Goal: Check status

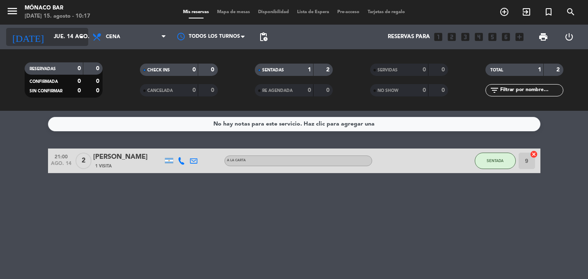
click at [50, 35] on input "jue. 14 ago." at bounding box center [86, 37] width 72 height 15
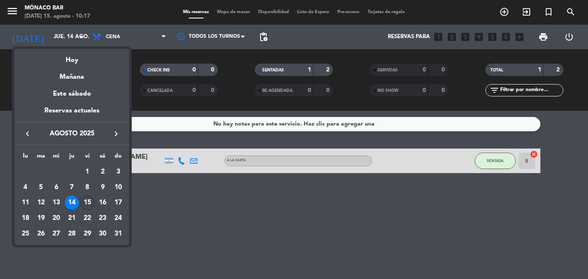
click at [86, 200] on div "15" at bounding box center [87, 203] width 14 height 14
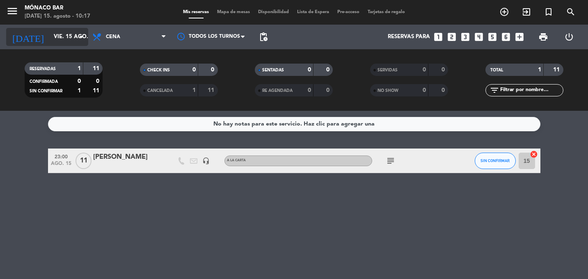
click at [50, 39] on input "vie. 15 ago." at bounding box center [86, 37] width 72 height 15
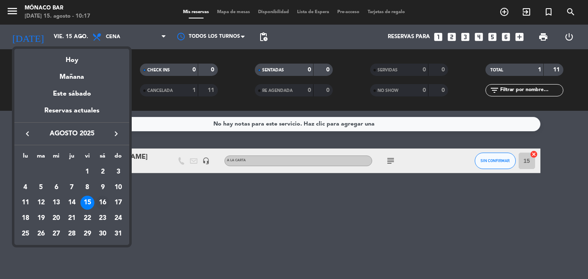
click at [100, 203] on div "16" at bounding box center [103, 203] width 14 height 14
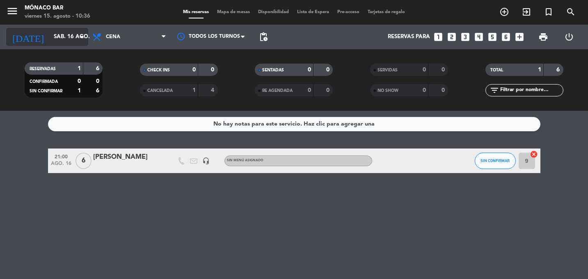
click at [51, 39] on input "sáb. 16 ago." at bounding box center [86, 37] width 72 height 15
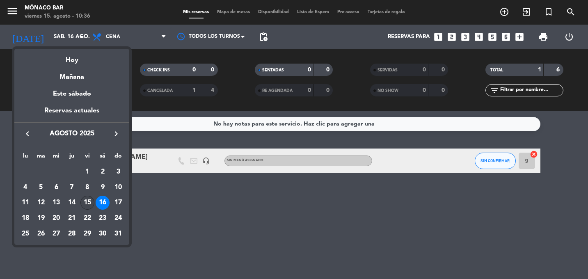
click at [89, 195] on td "15" at bounding box center [88, 203] width 16 height 16
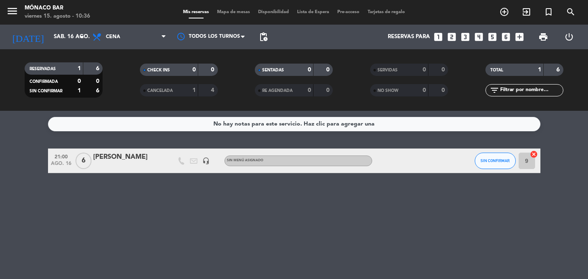
type input "vie. 15 ago."
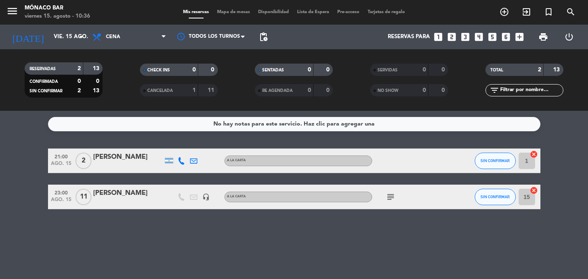
click at [137, 153] on div "[PERSON_NAME]" at bounding box center [128, 157] width 70 height 11
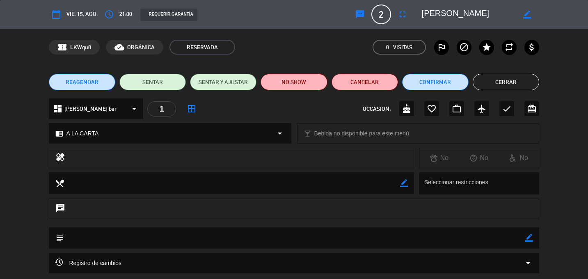
click at [513, 81] on button "Cerrar" at bounding box center [505, 82] width 66 height 16
